Goal: Check status: Check status

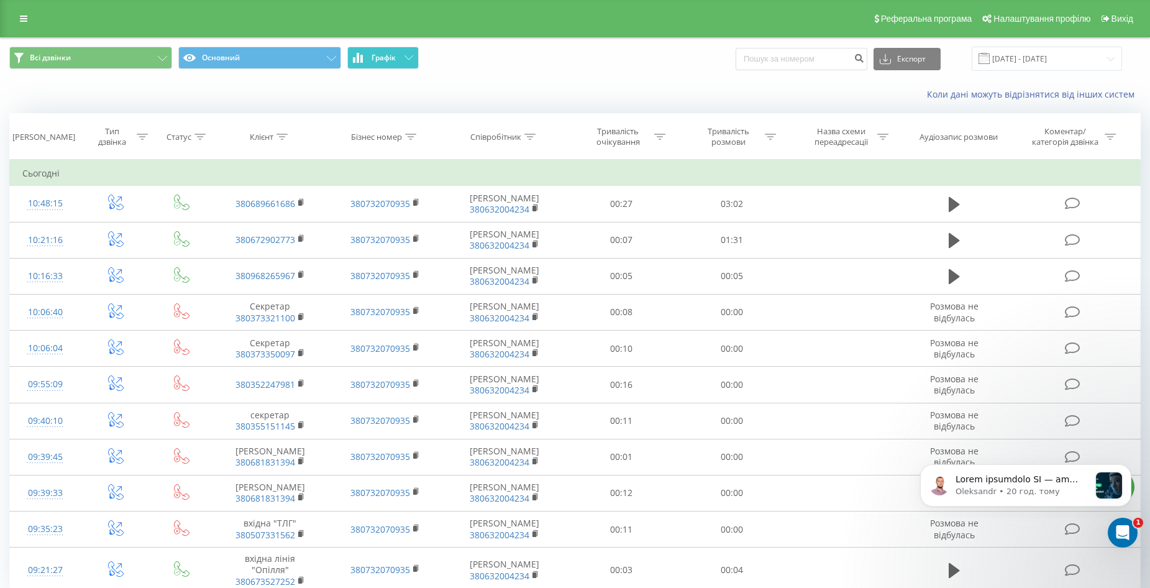
click at [378, 48] on button "Графік" at bounding box center [382, 58] width 71 height 22
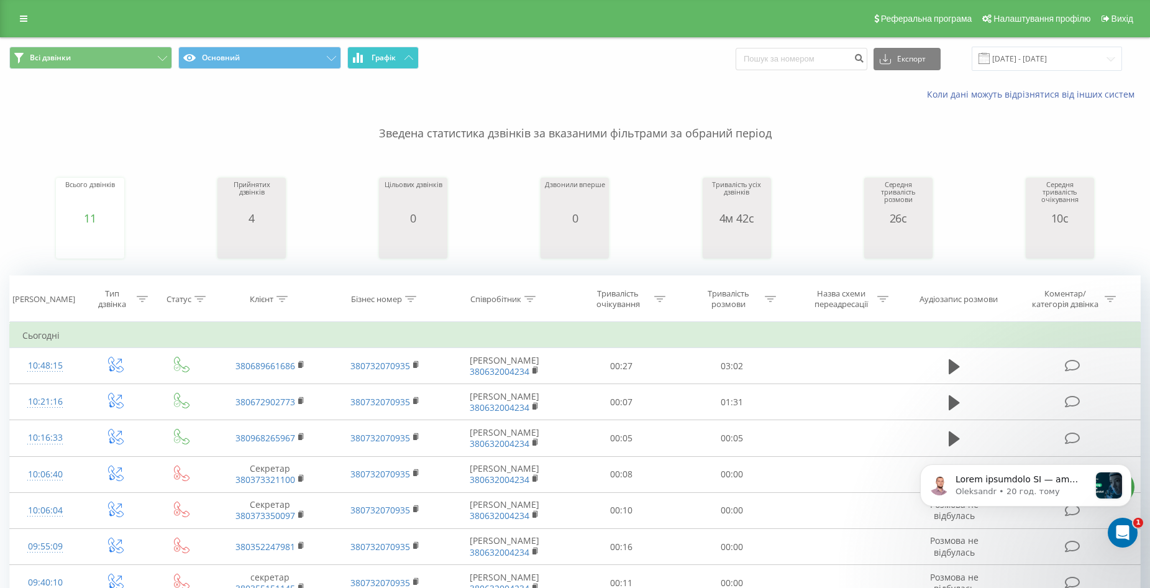
click at [394, 57] on span "Графік" at bounding box center [383, 57] width 24 height 9
